Goal: Information Seeking & Learning: Learn about a topic

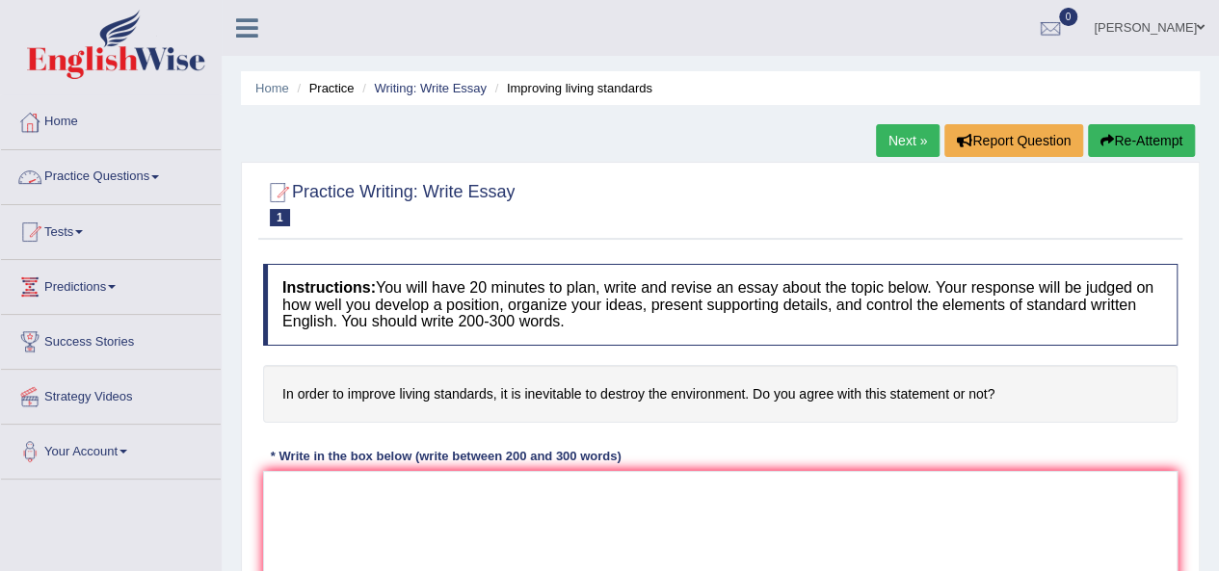
click at [162, 180] on link "Practice Questions" at bounding box center [111, 174] width 220 height 48
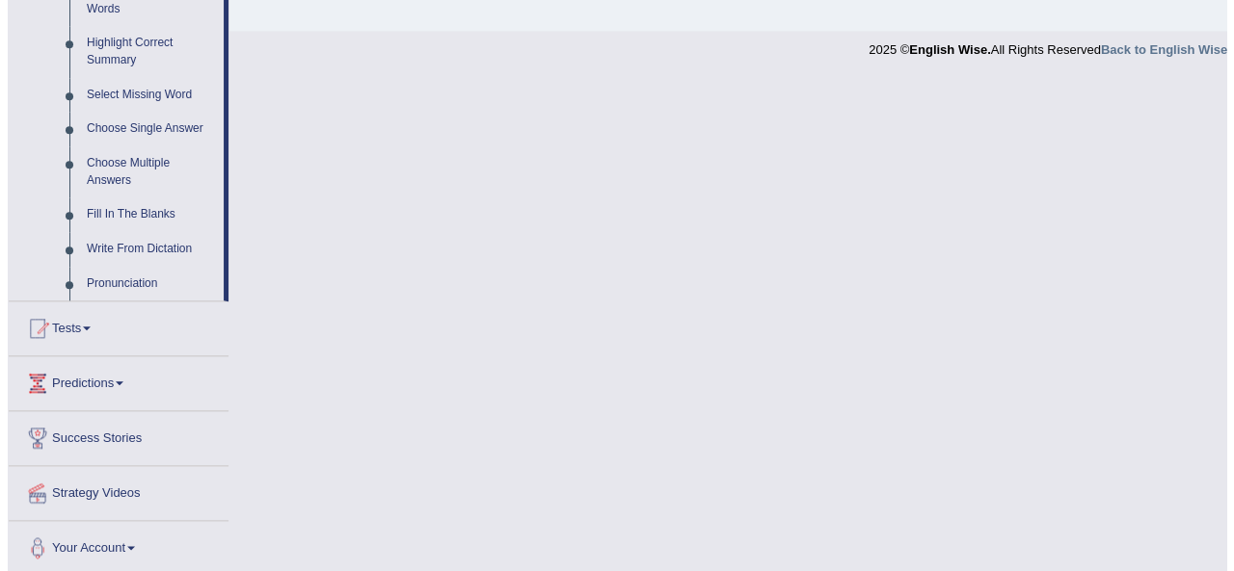
scroll to position [935, 0]
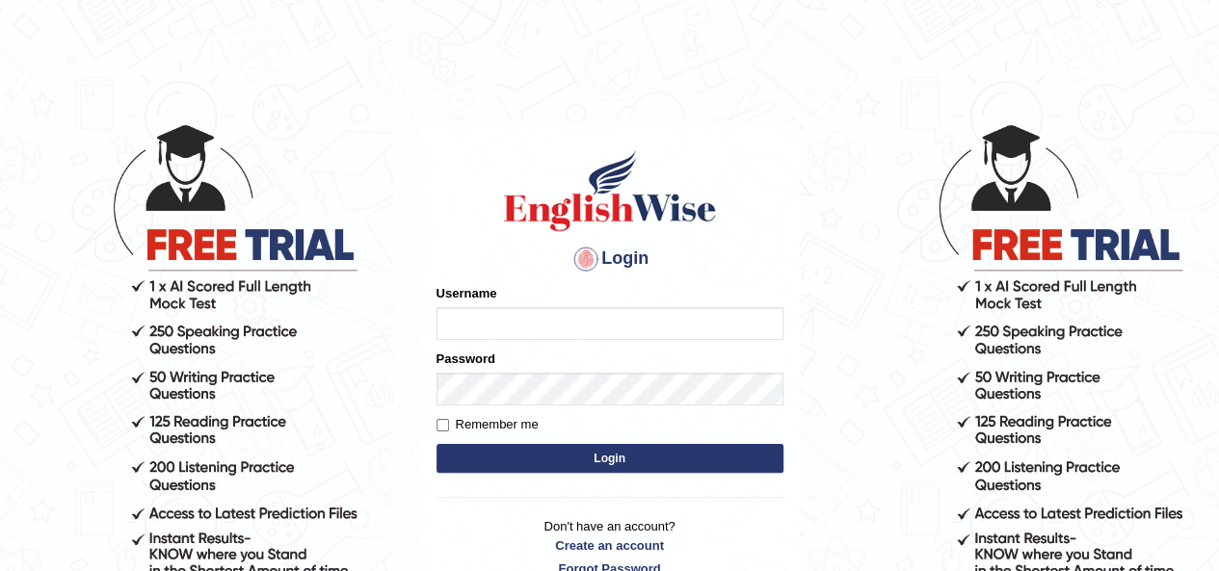
type input "okyere"
click at [581, 461] on button "Login" at bounding box center [610, 458] width 347 height 29
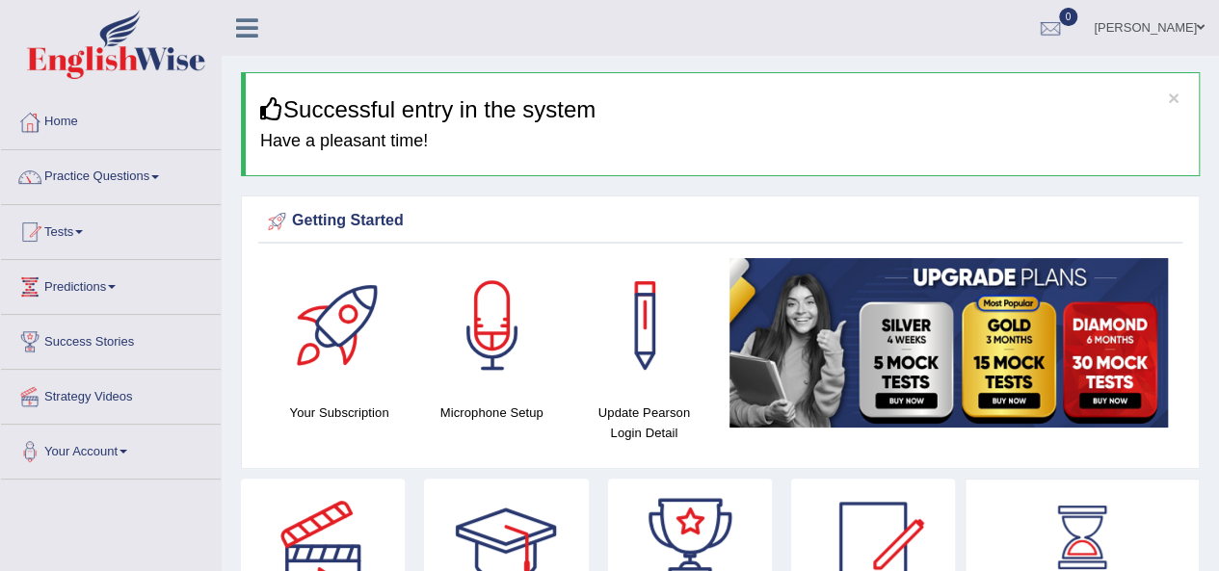
click at [162, 171] on link "Practice Questions" at bounding box center [111, 174] width 220 height 48
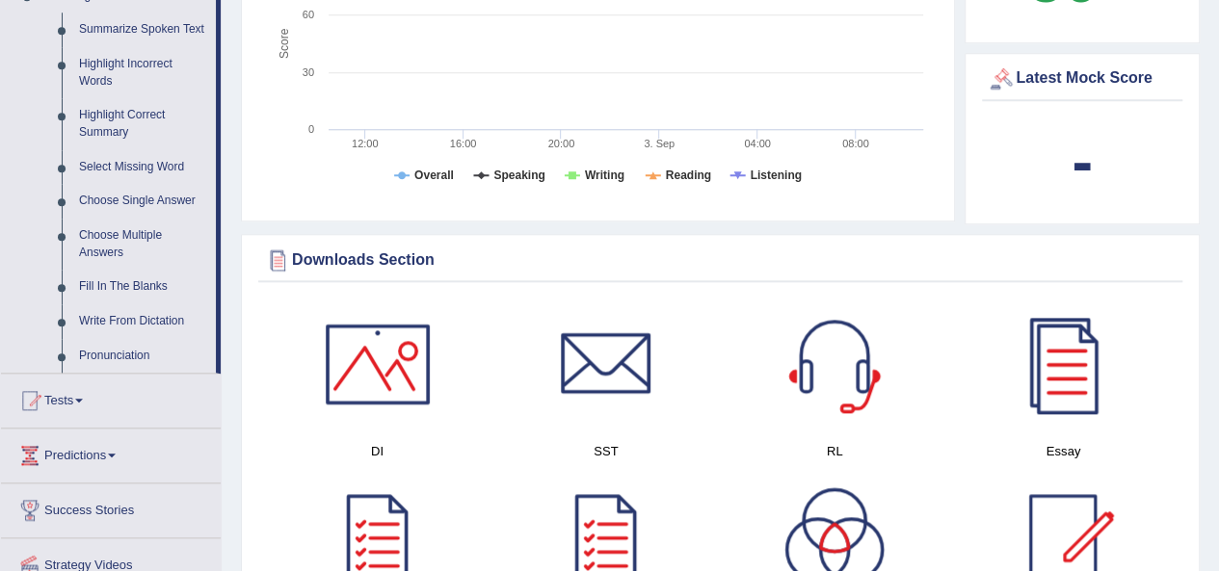
scroll to position [867, 0]
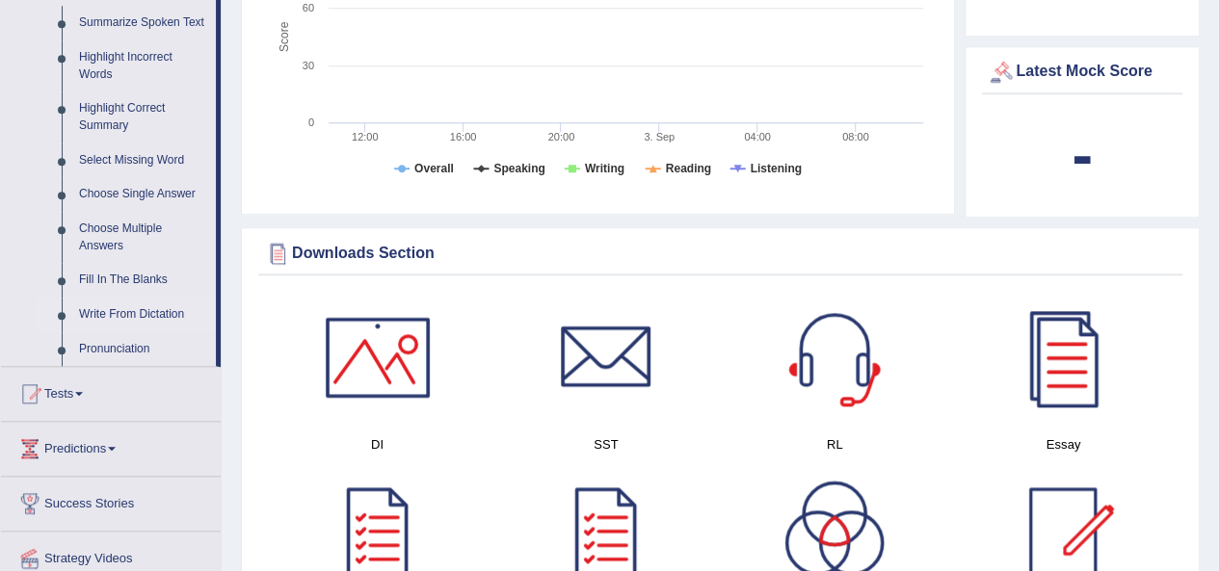
click at [151, 310] on link "Write From Dictation" at bounding box center [143, 315] width 146 height 35
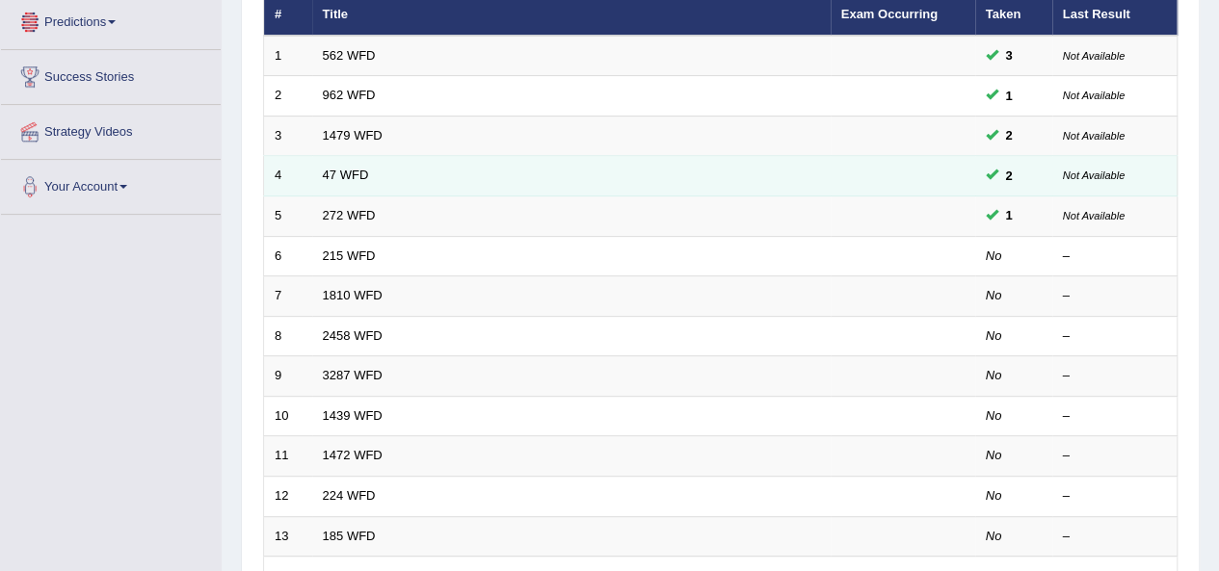
scroll to position [289, 0]
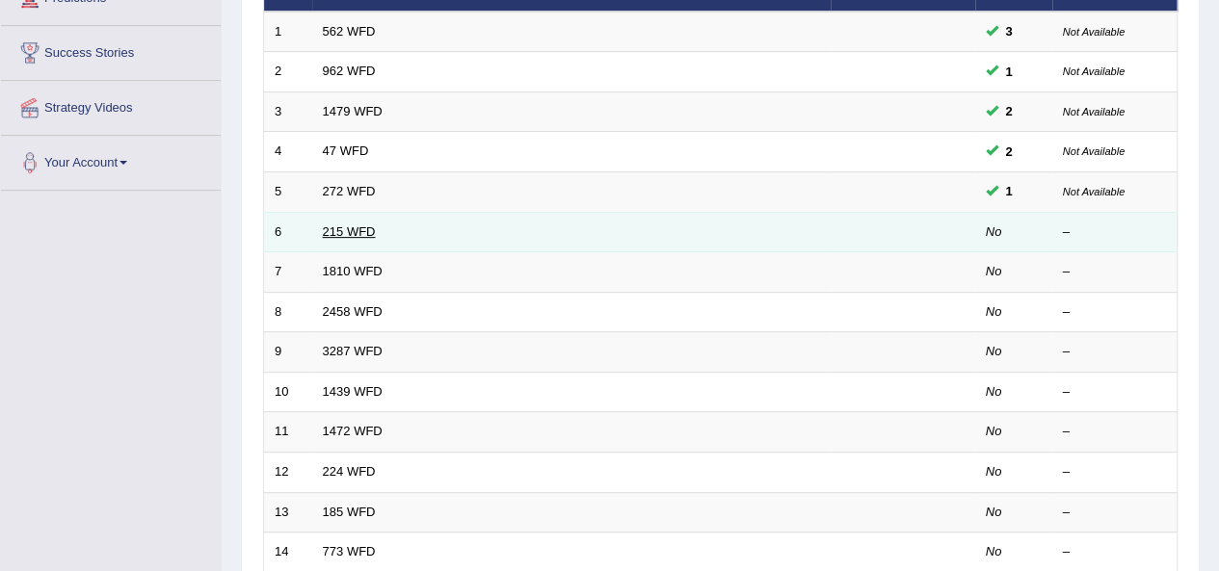
click at [359, 227] on link "215 WFD" at bounding box center [349, 232] width 53 height 14
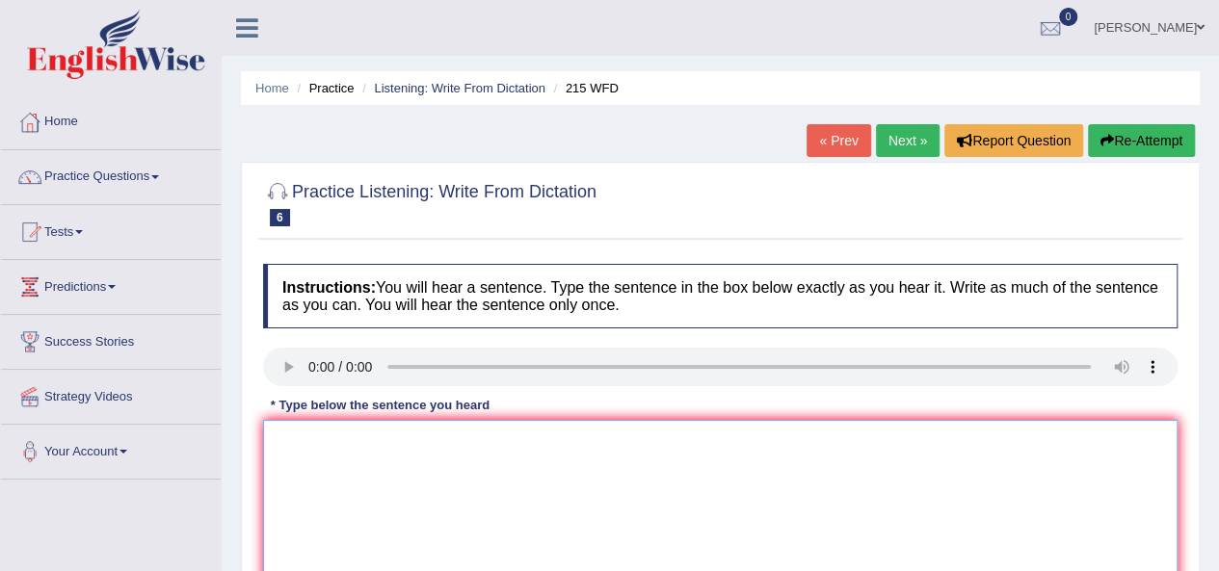
click at [316, 451] on textarea at bounding box center [720, 513] width 915 height 187
click at [322, 456] on textarea "sece" at bounding box center [720, 513] width 915 height 187
type textarea "s"
type textarea "S"
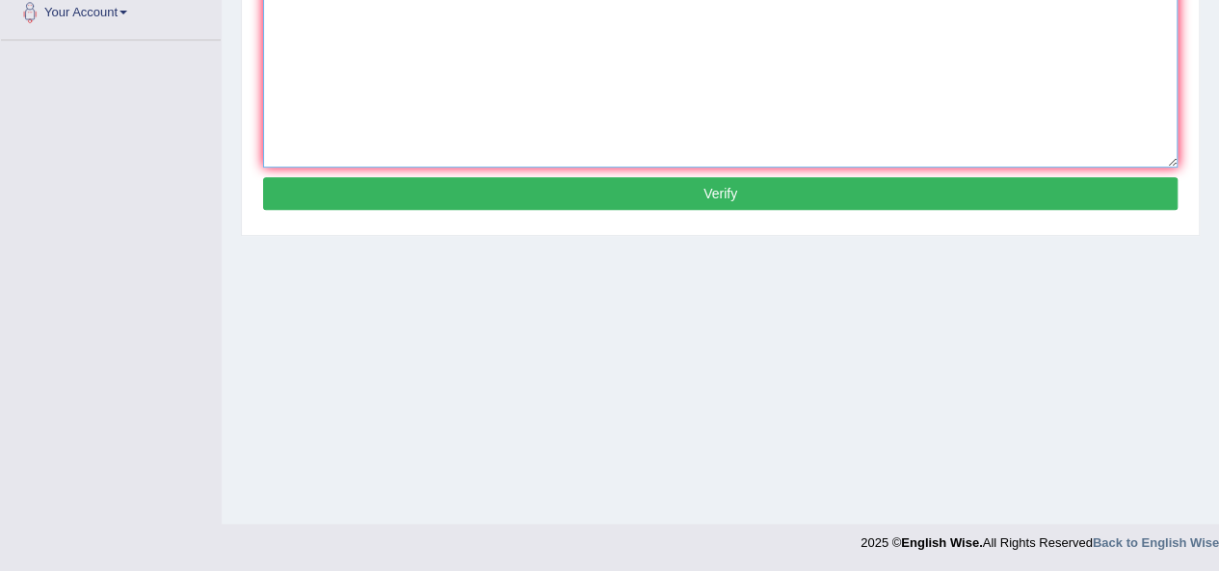
scroll to position [343, 0]
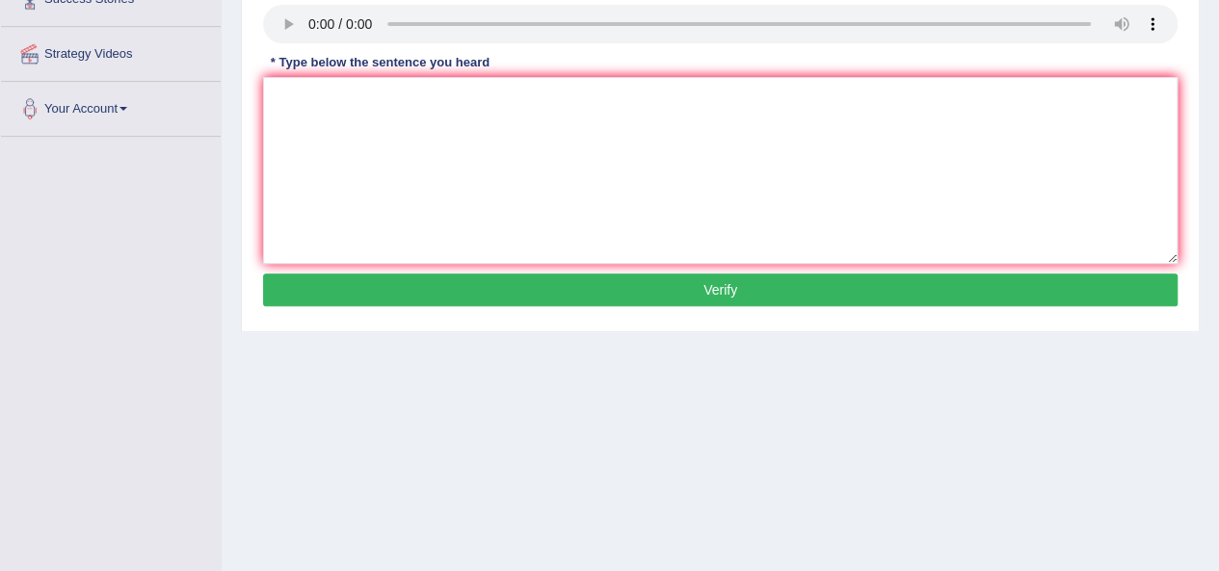
click at [509, 288] on button "Verify" at bounding box center [720, 290] width 915 height 33
click at [387, 190] on textarea at bounding box center [720, 170] width 915 height 187
type textarea "seiacities has been the ds"
click at [432, 290] on button "Verify" at bounding box center [720, 290] width 915 height 33
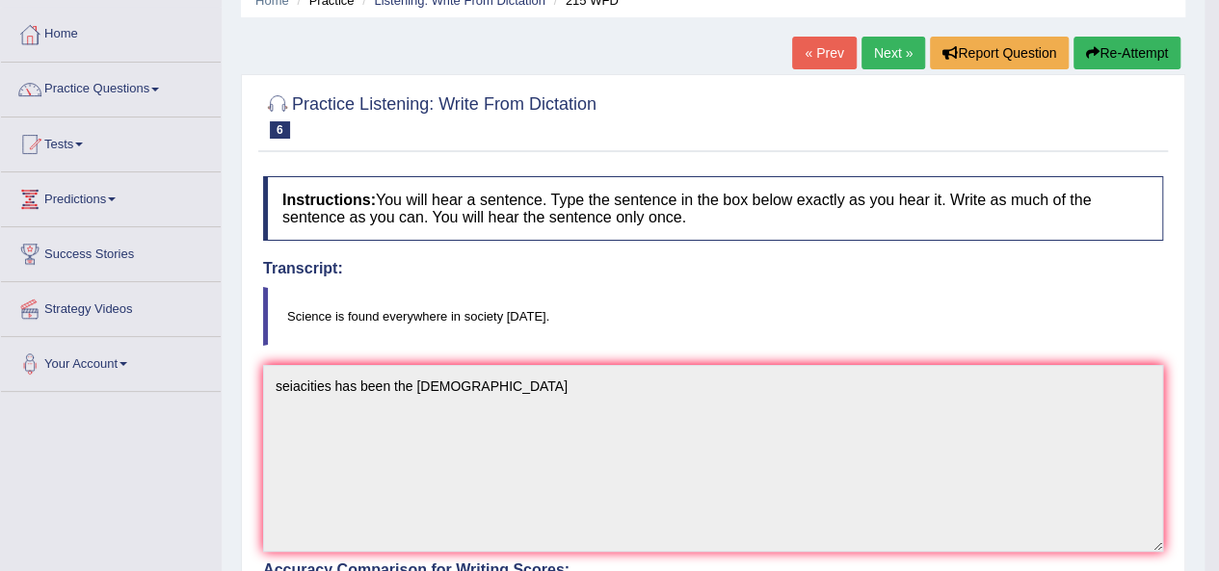
scroll to position [0, 0]
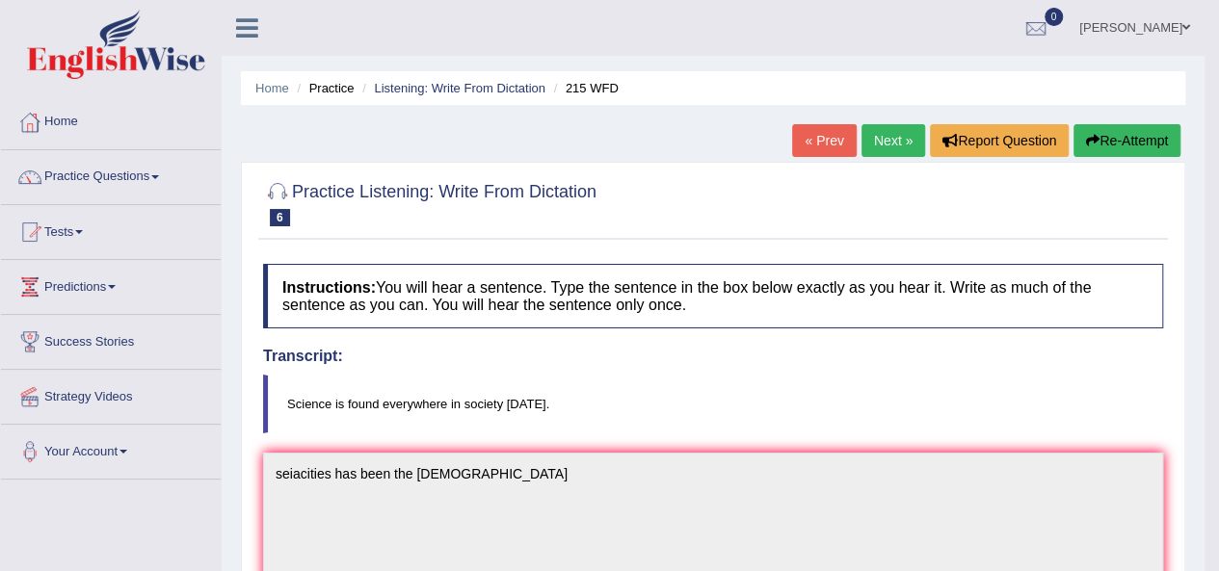
click at [1128, 144] on button "Re-Attempt" at bounding box center [1127, 140] width 107 height 33
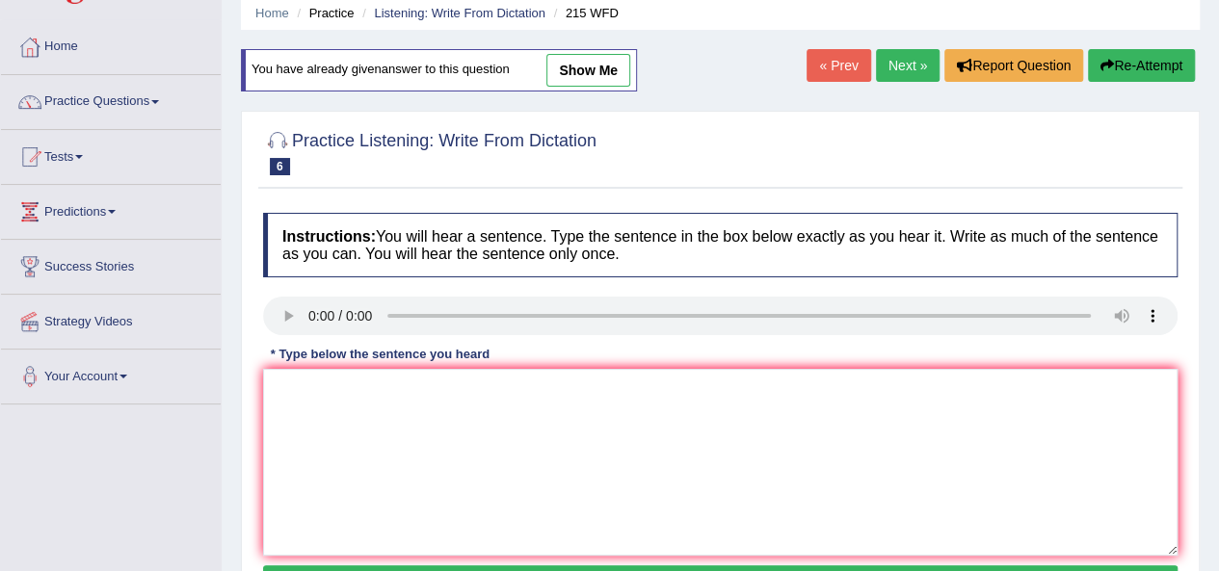
scroll to position [289, 0]
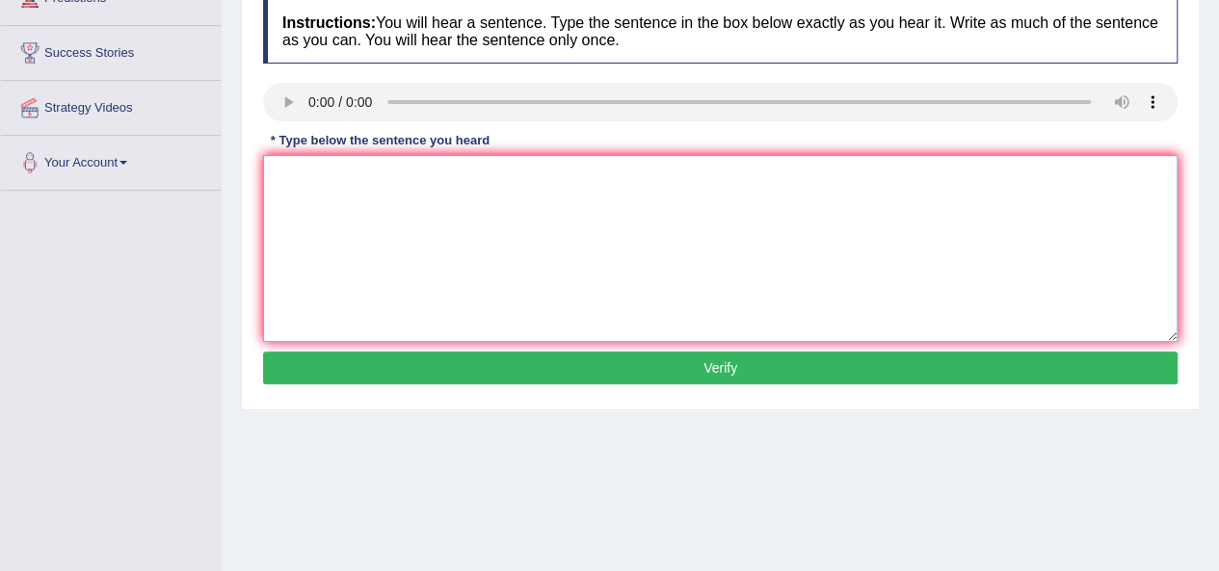
click at [558, 269] on textarea at bounding box center [720, 248] width 915 height 187
type textarea "s"
type textarea "Science is found in everywhere in the socialty today."
click at [563, 366] on button "Verify" at bounding box center [720, 368] width 915 height 33
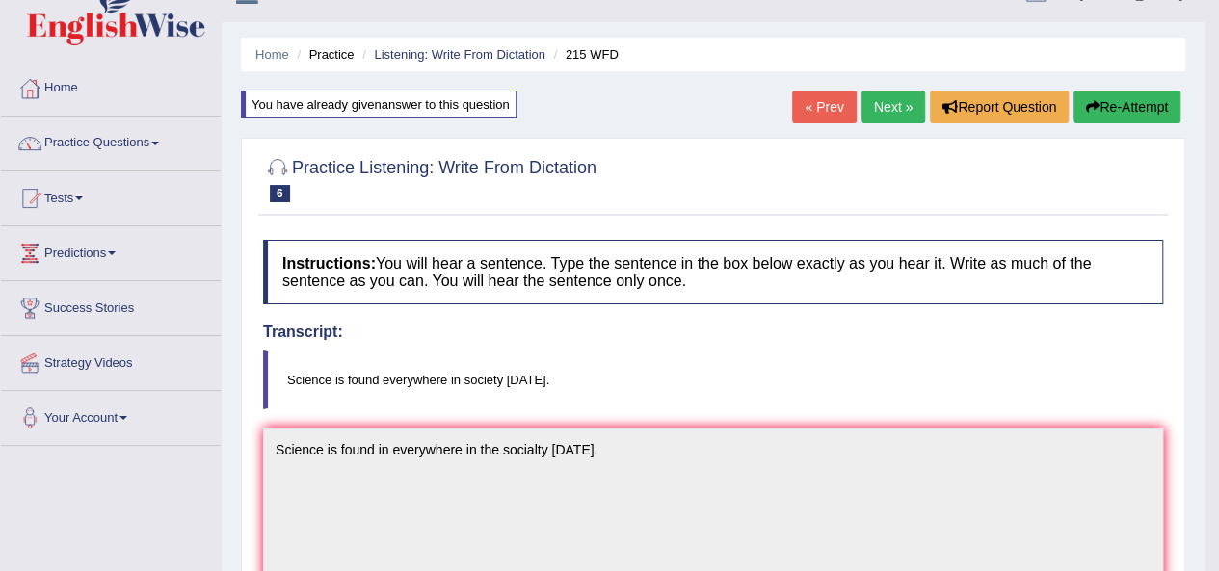
scroll to position [4, 0]
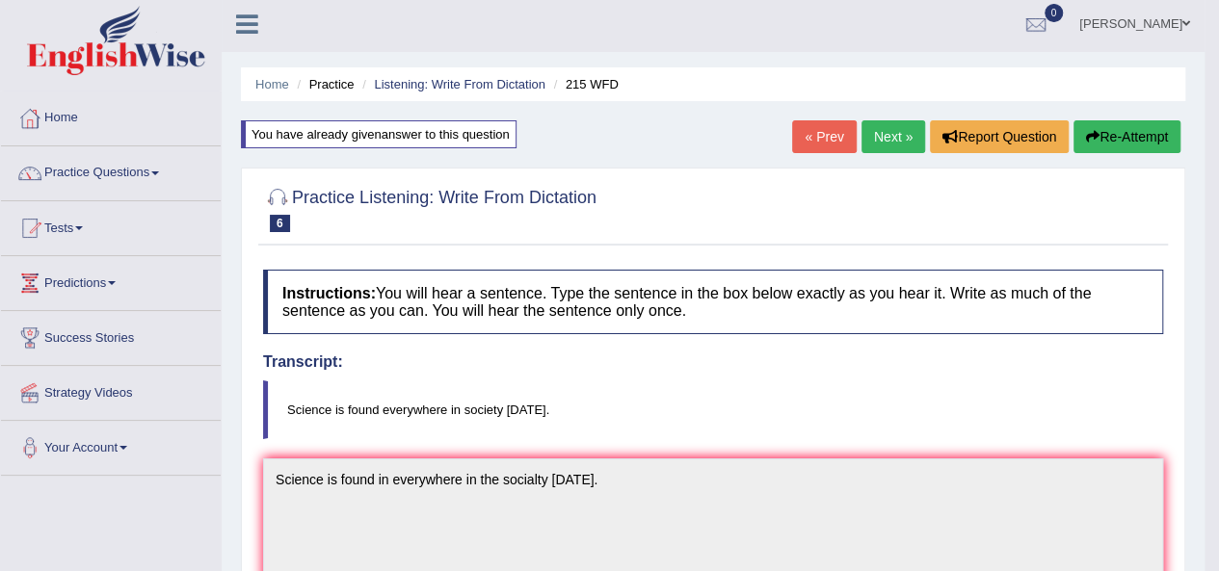
click at [902, 125] on link "Next »" at bounding box center [894, 136] width 64 height 33
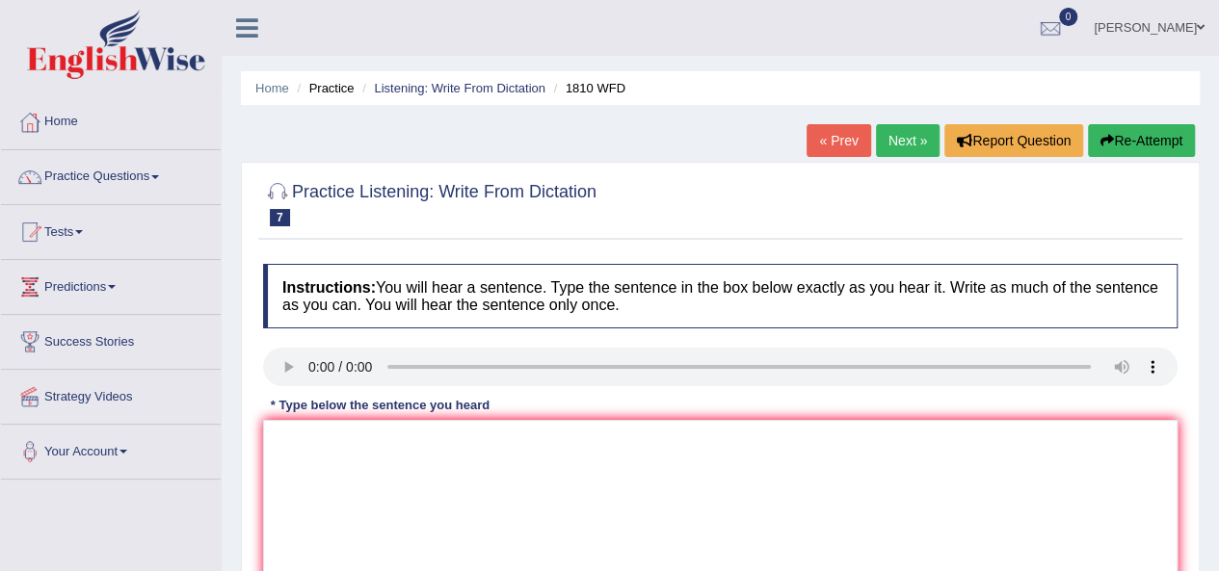
drag, startPoint x: 1230, startPoint y: 0, endPoint x: 863, endPoint y: 34, distance: 367.8
click at [863, 34] on ul "[PERSON_NAME] Toggle navigation Username: [PERSON_NAME] Access Type: Online Sub…" at bounding box center [870, 27] width 699 height 55
